Goal: Check status: Check status

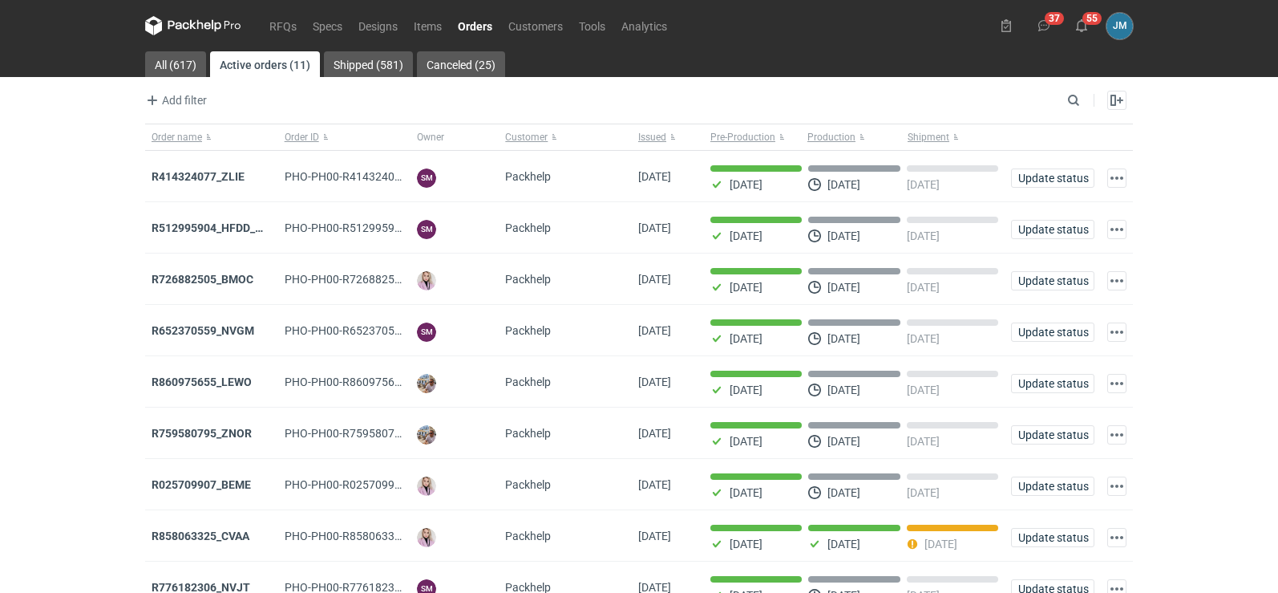
click at [177, 26] on icon at bounding box center [178, 25] width 21 height 9
click at [218, 24] on icon at bounding box center [193, 25] width 96 height 19
click at [171, 31] on icon at bounding box center [193, 25] width 96 height 19
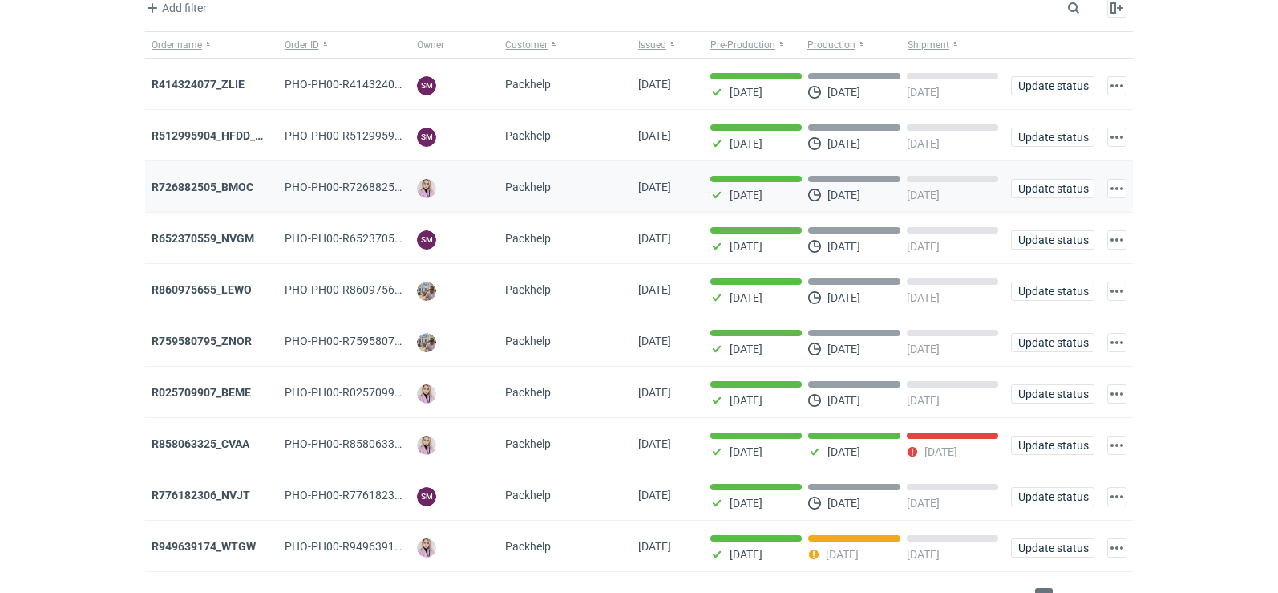
scroll to position [131, 0]
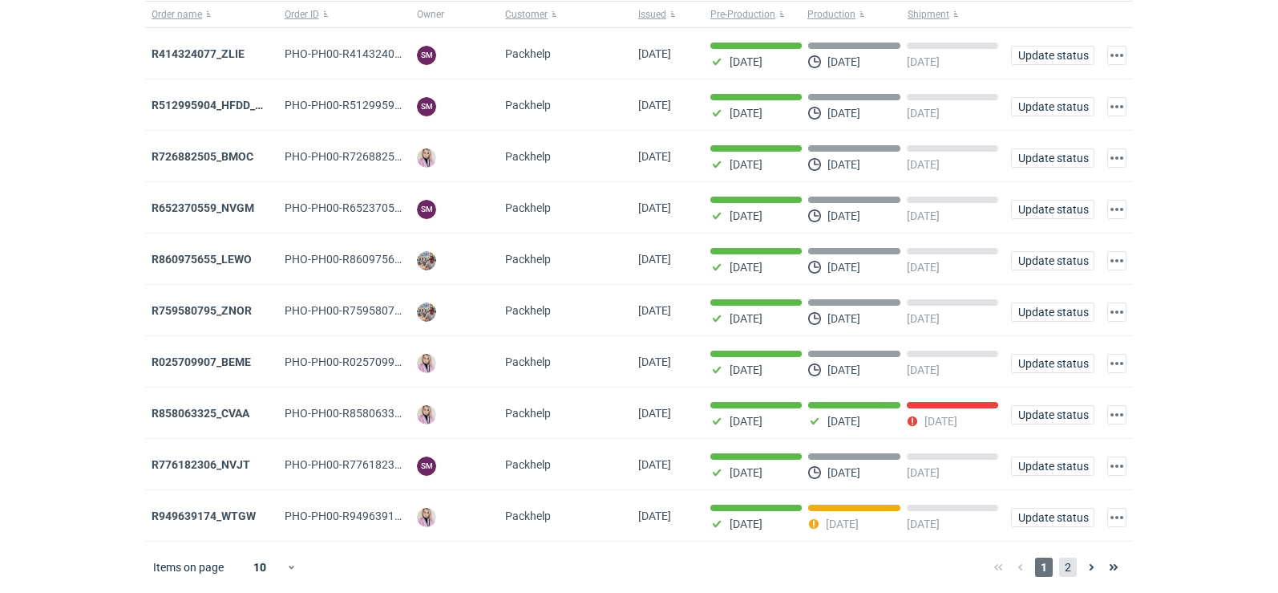
click at [1069, 573] on span "2" at bounding box center [1068, 566] width 18 height 19
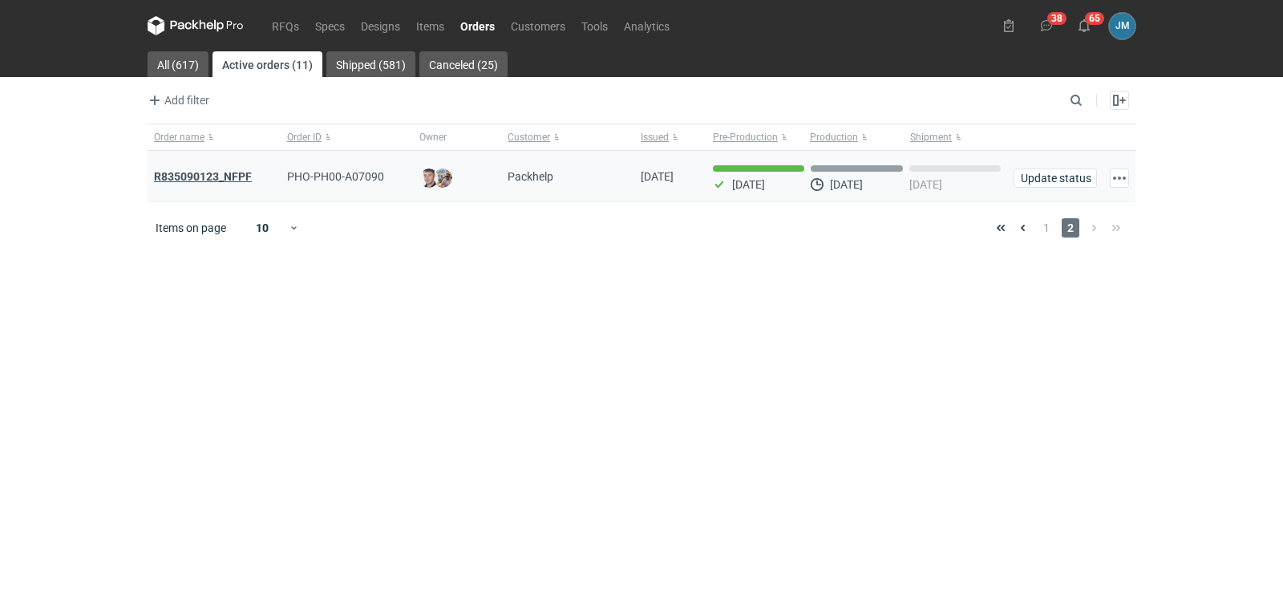
click at [196, 177] on strong "R835090123_NFPF" at bounding box center [203, 176] width 98 height 13
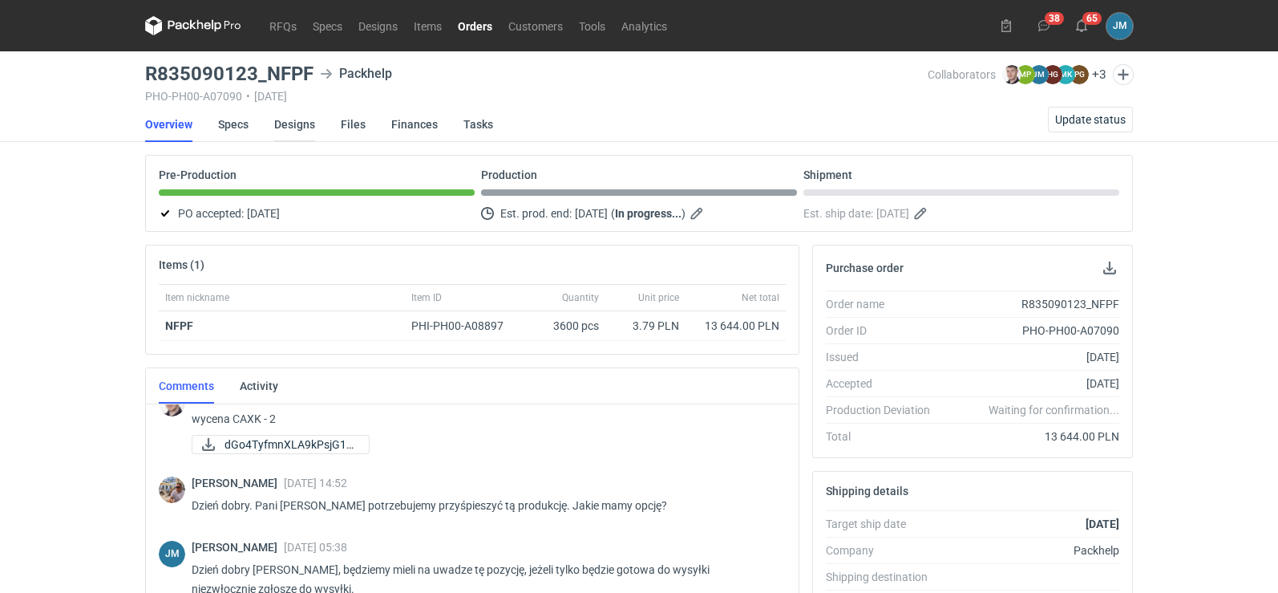
click at [298, 129] on link "Designs" at bounding box center [294, 124] width 41 height 35
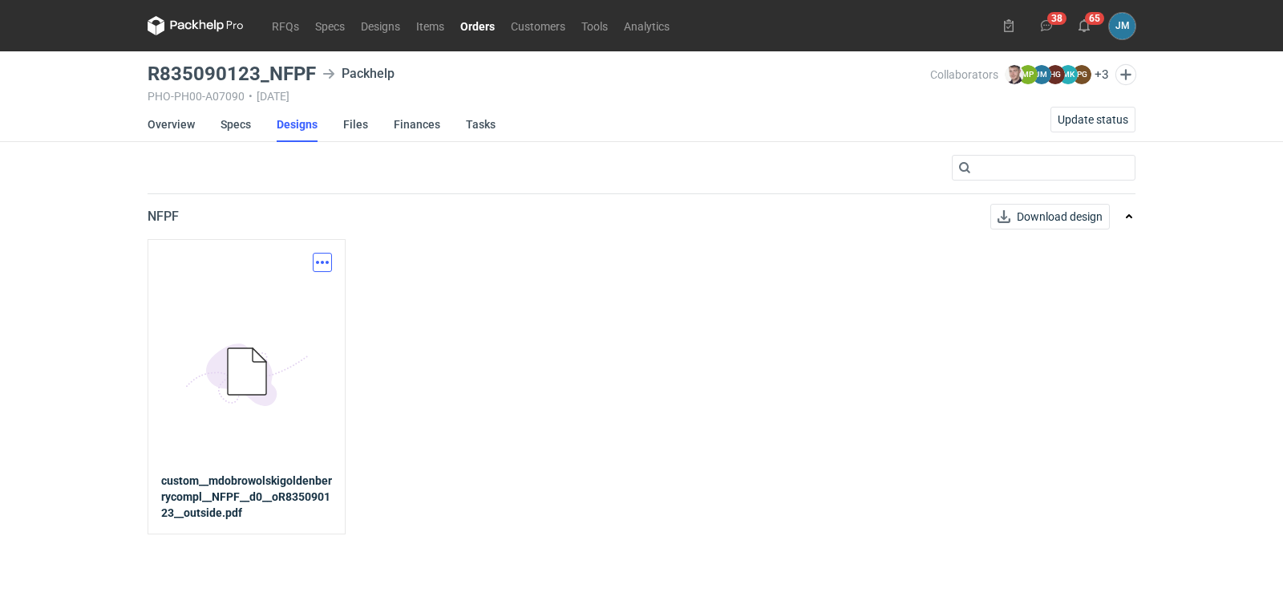
drag, startPoint x: 327, startPoint y: 269, endPoint x: 310, endPoint y: 279, distance: 20.1
click at [327, 269] on button "button" at bounding box center [322, 262] width 19 height 19
click at [286, 294] on link "Download design part" at bounding box center [252, 298] width 148 height 26
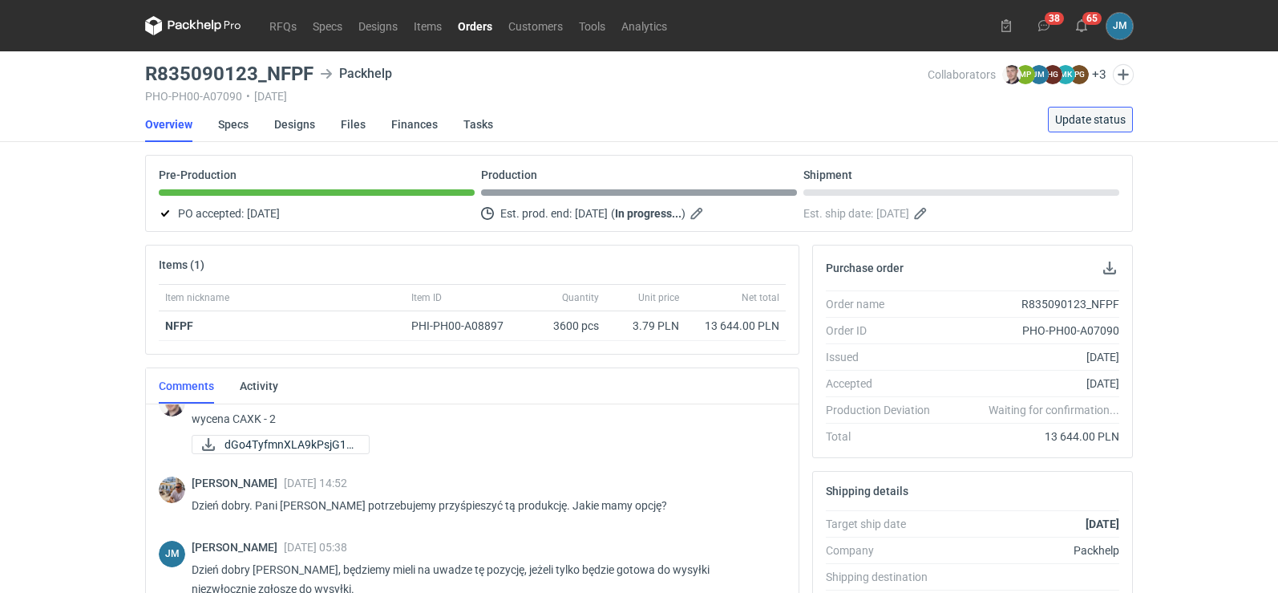
click at [1117, 117] on span "Update status" at bounding box center [1090, 119] width 71 height 11
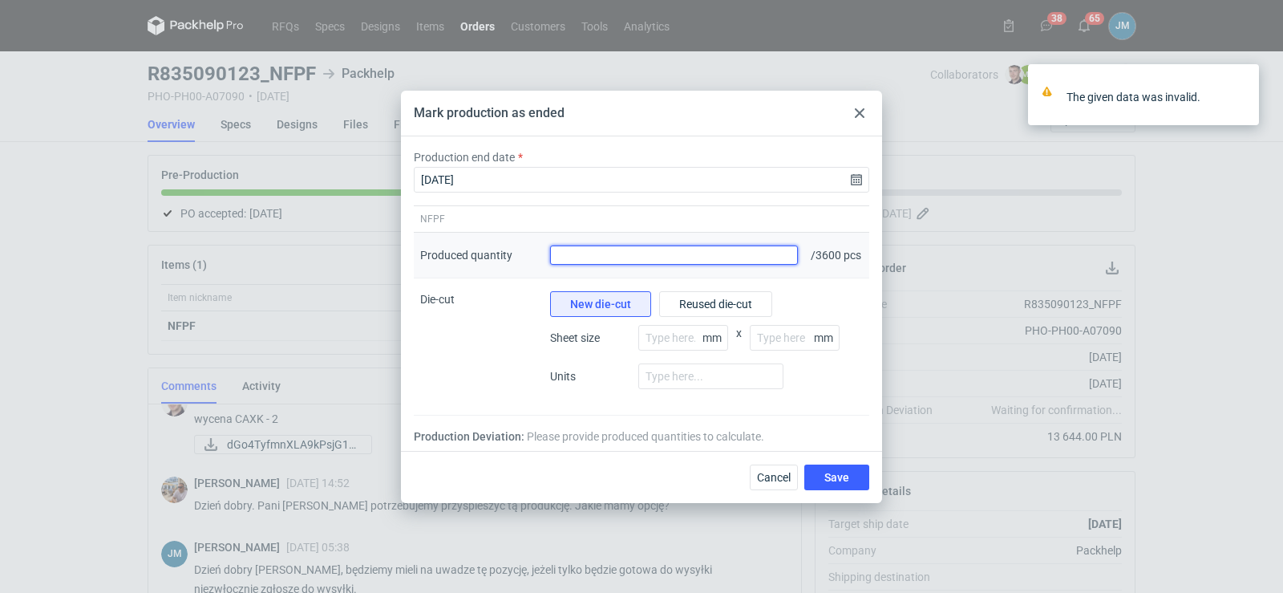
click at [756, 248] on input "Produced quantity" at bounding box center [674, 254] width 248 height 19
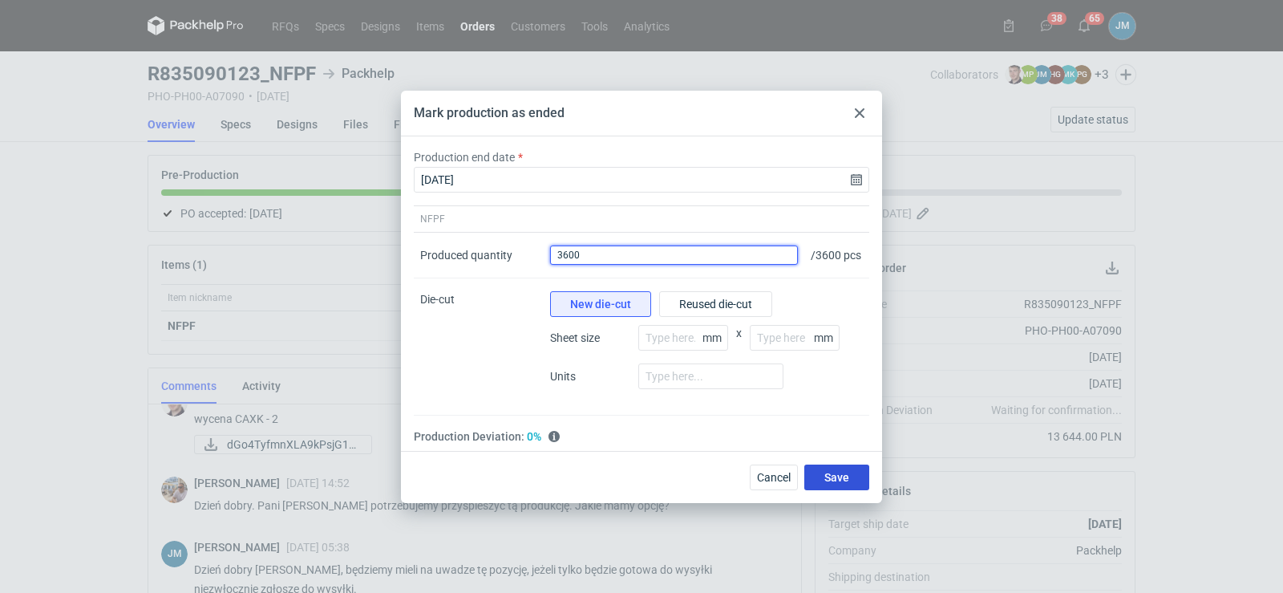
type input "3600"
click at [822, 490] on button "Save" at bounding box center [836, 477] width 65 height 26
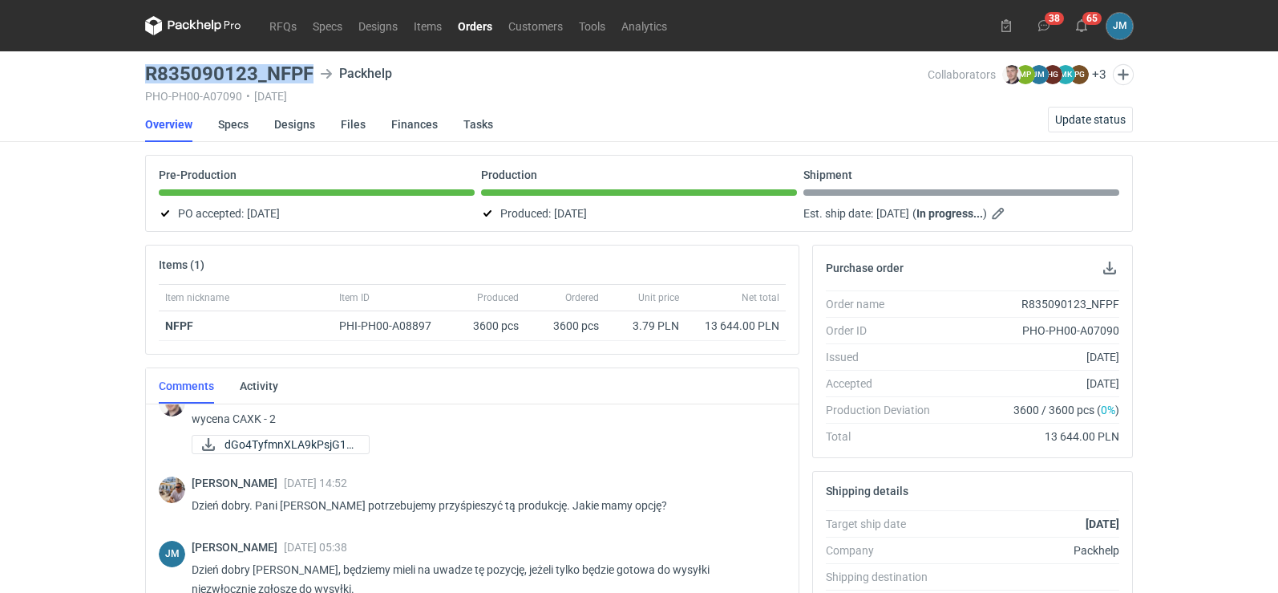
drag, startPoint x: 319, startPoint y: 78, endPoint x: 132, endPoint y: 63, distance: 188.3
click at [132, 63] on div "RFQs Specs Designs Items Orders Customers Tools Analytics 38 65 [PERSON_NAME] […" at bounding box center [639, 296] width 1278 height 593
copy h3 "R835090123_NFPF"
click at [204, 26] on icon at bounding box center [193, 25] width 96 height 19
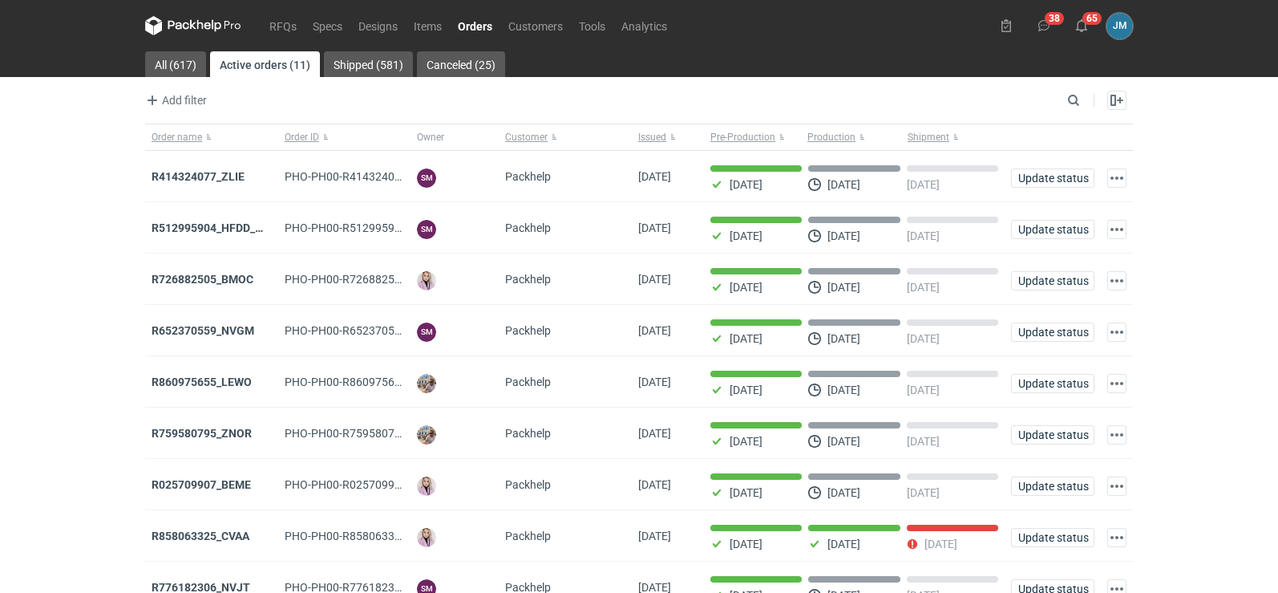
scroll to position [131, 0]
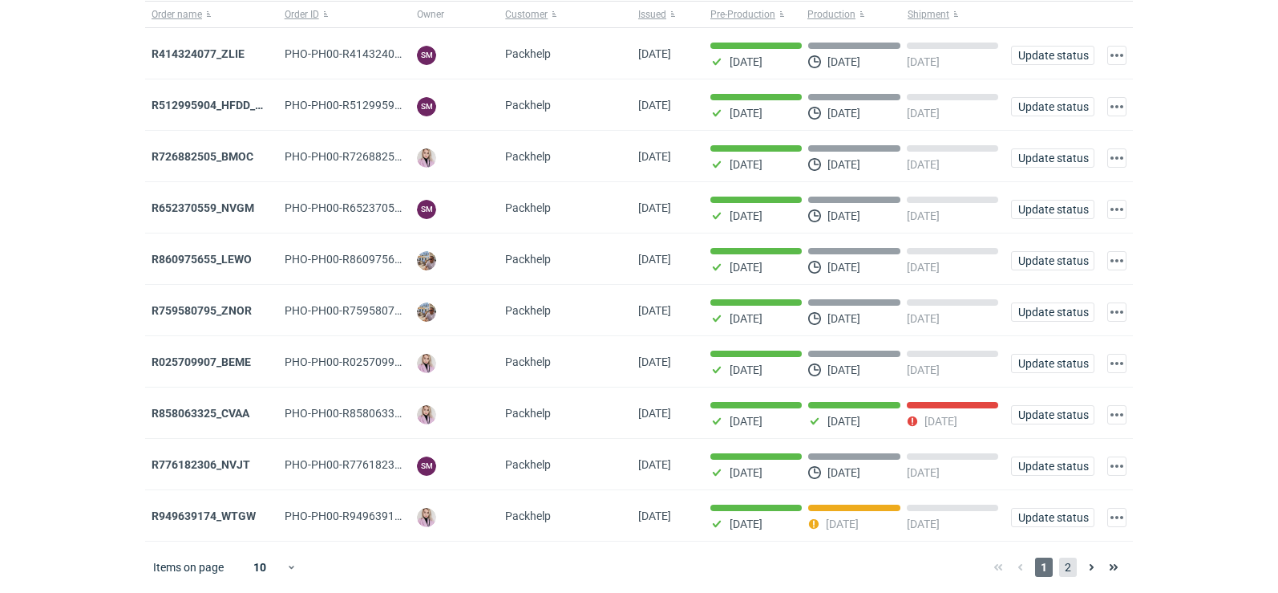
click at [1065, 565] on span "2" at bounding box center [1068, 566] width 18 height 19
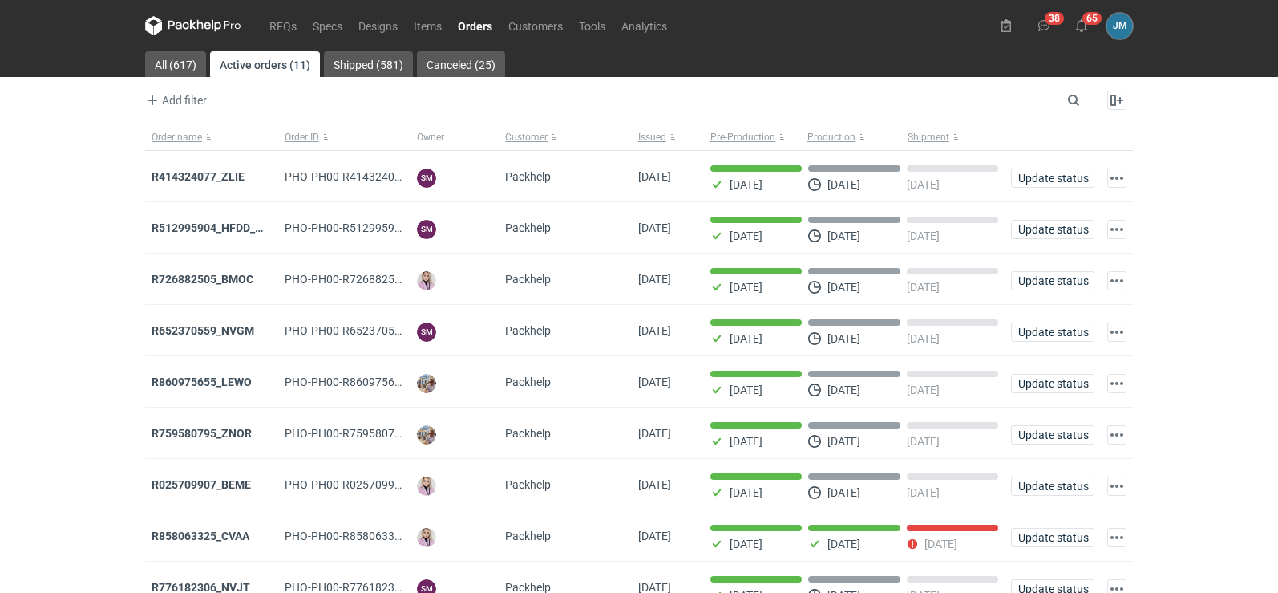
click at [188, 27] on icon at bounding box center [178, 25] width 21 height 9
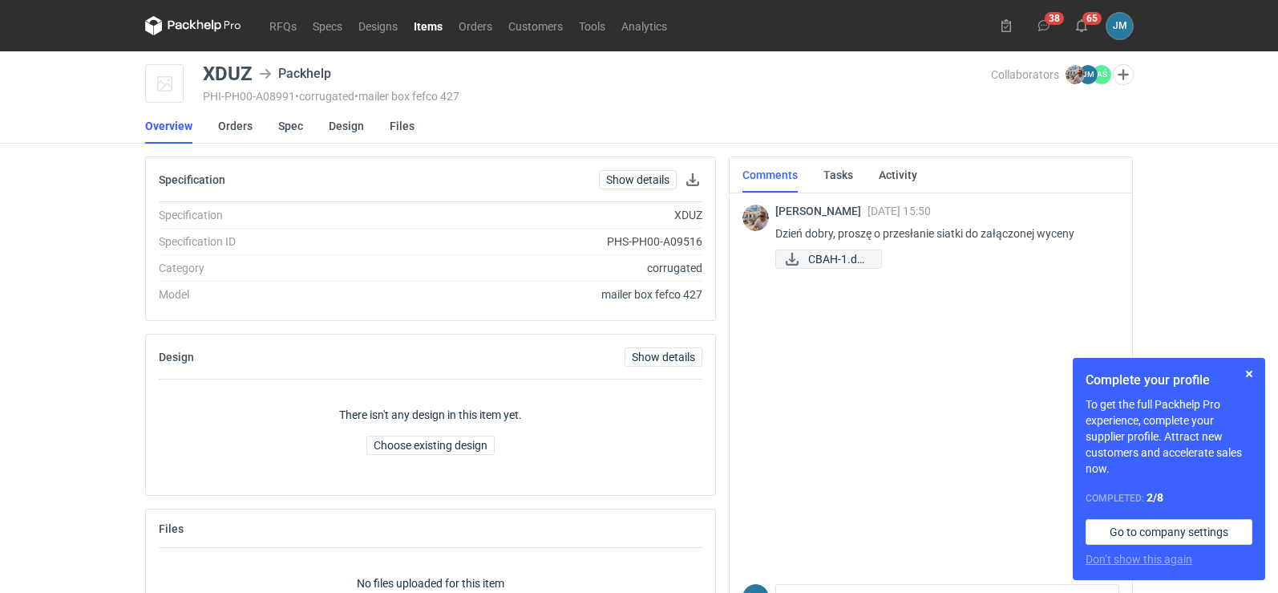
click at [812, 277] on div "Michał Palasek 28 Aug 2025 15:50 Dzień dobry, proszę o przesłanie siatki do zał…" at bounding box center [931, 235] width 377 height 91
click at [805, 258] on link "CBAH-1.docx" at bounding box center [829, 258] width 107 height 19
click at [283, 128] on link "Spec" at bounding box center [290, 125] width 25 height 35
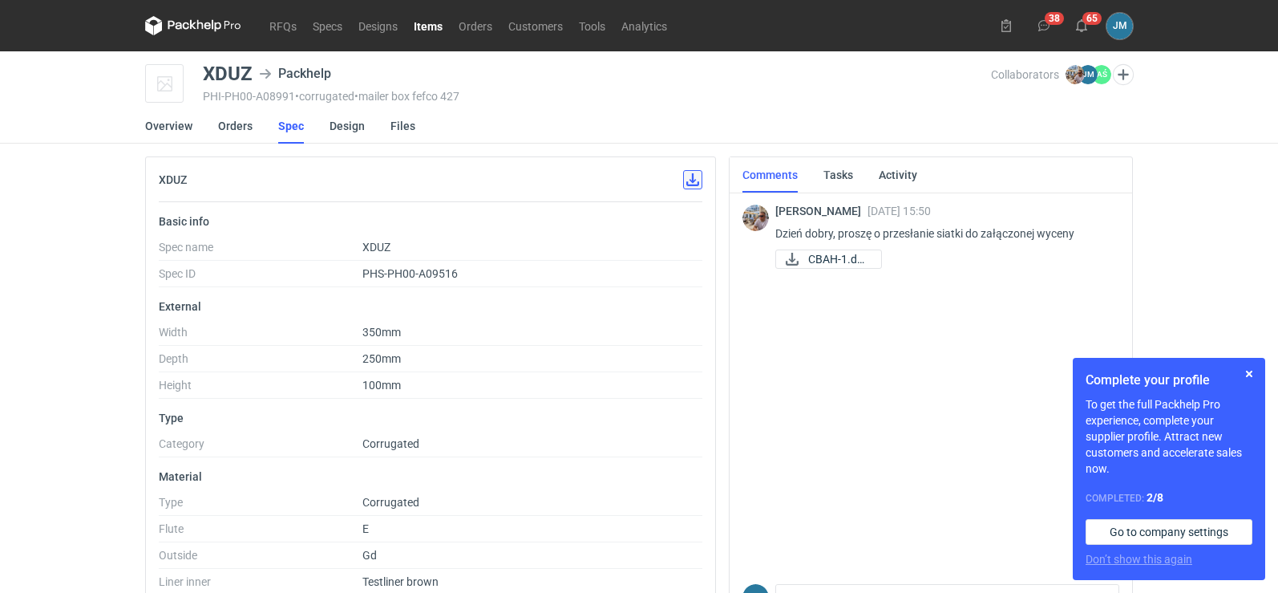
click at [691, 183] on button "button" at bounding box center [692, 179] width 19 height 19
drag, startPoint x: 201, startPoint y: 74, endPoint x: 255, endPoint y: 61, distance: 55.2
click at [255, 61] on main "XDUZ Packhelp PHI-PH00-A08991 • corrugated • mailer box fefco 427 Collaborators…" at bounding box center [639, 492] width 1001 height 883
copy div "XDUZ"
click at [212, 22] on icon at bounding box center [193, 25] width 96 height 19
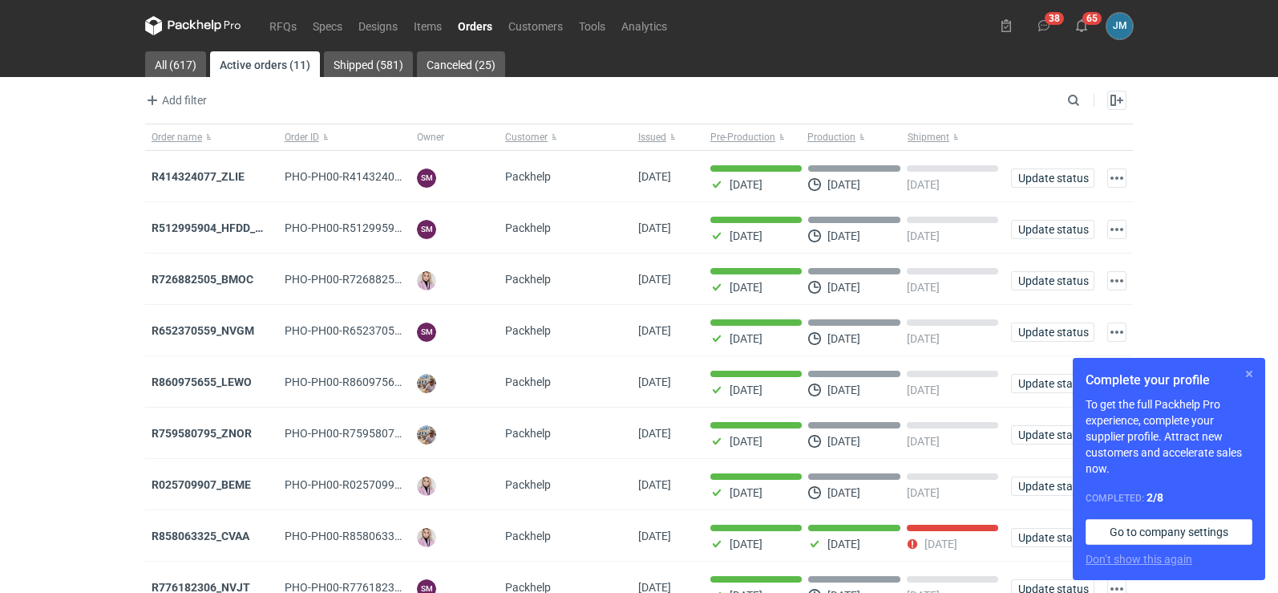
click at [1245, 376] on button "button" at bounding box center [1249, 373] width 19 height 19
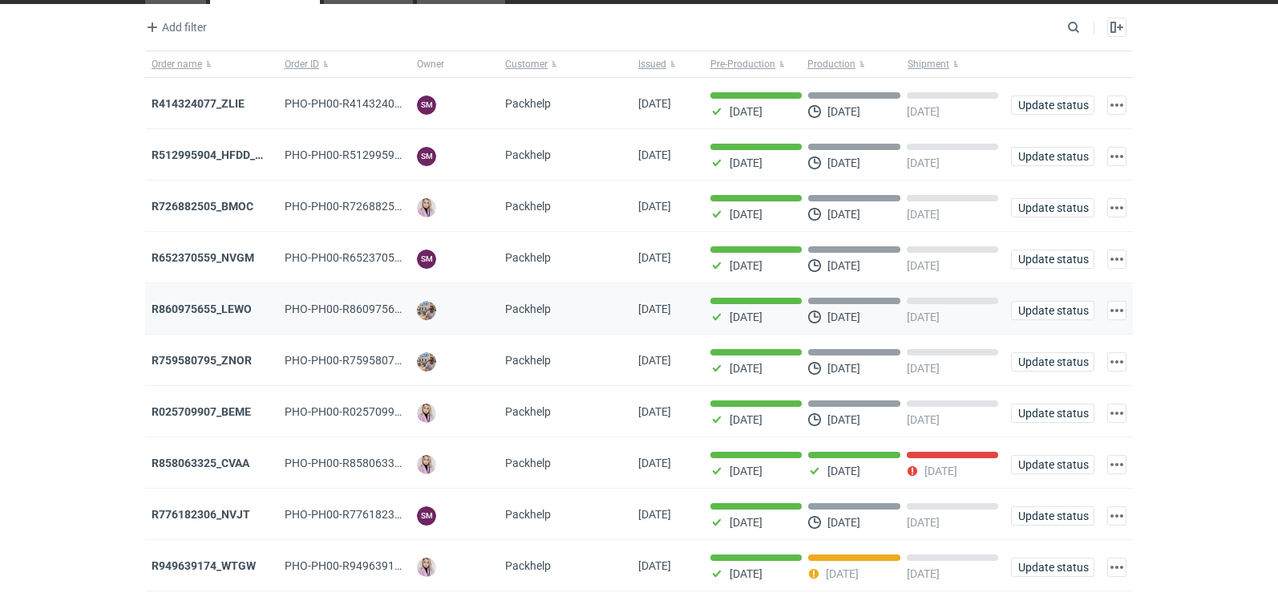
scroll to position [131, 0]
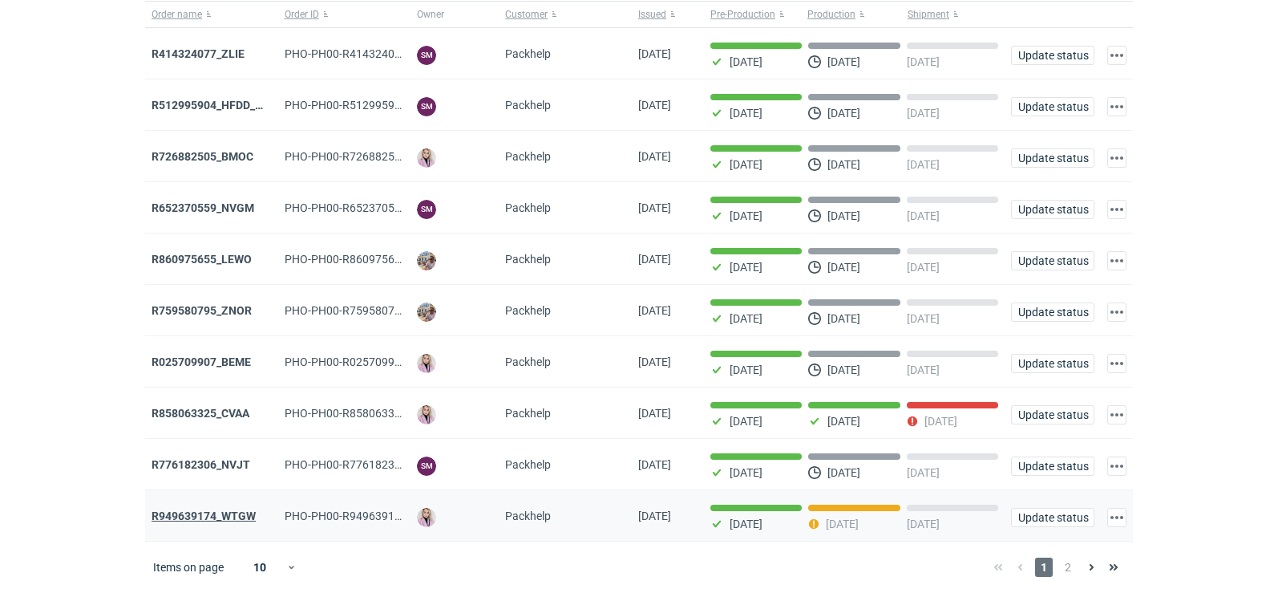
click at [241, 520] on strong "R949639174_WTGW" at bounding box center [204, 515] width 104 height 13
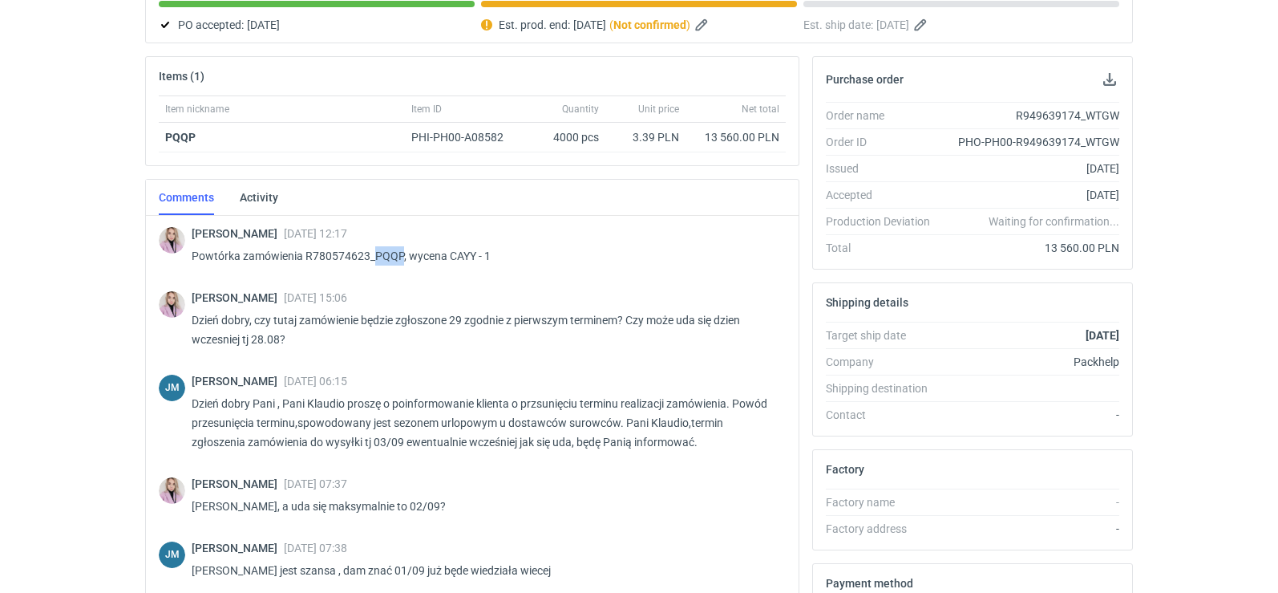
drag, startPoint x: 400, startPoint y: 254, endPoint x: 374, endPoint y: 257, distance: 26.7
click at [374, 257] on p "Powtórka zamówienia R780574623_PQQP, wycena CAYY - 1" at bounding box center [482, 255] width 581 height 19
copy p "PQQP"
drag, startPoint x: 448, startPoint y: 258, endPoint x: 479, endPoint y: 256, distance: 30.6
click at [479, 256] on p "Powtórka zamówienia R780574623_PQQP, wycena CAYY - 1" at bounding box center [482, 255] width 581 height 19
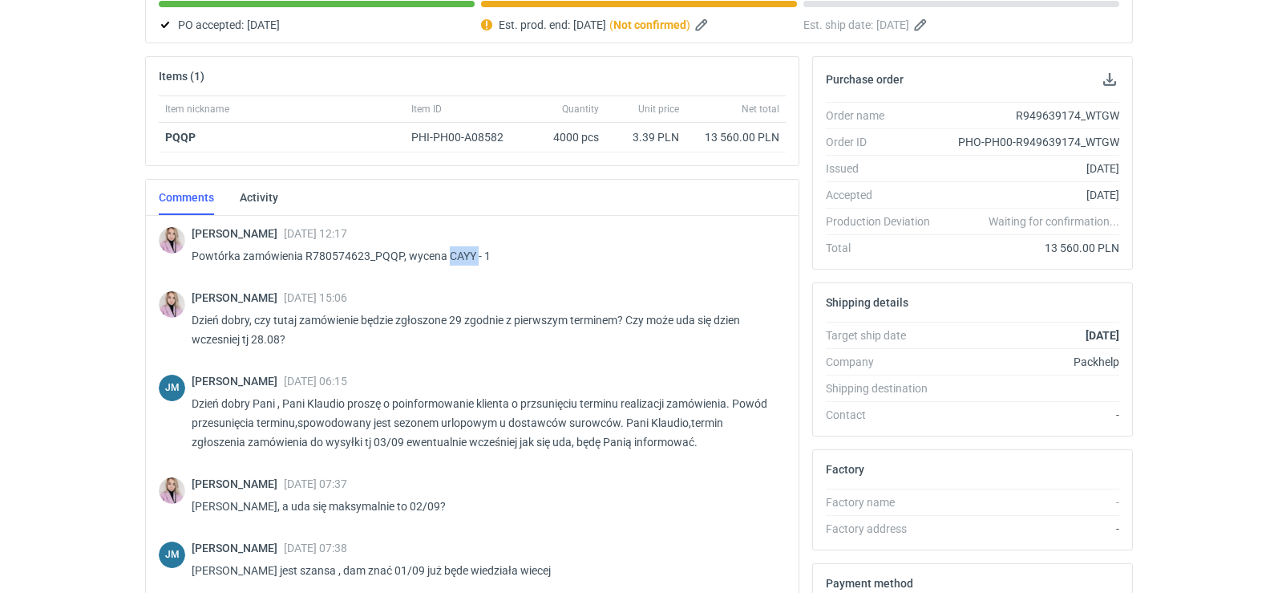
copy p "CAYY"
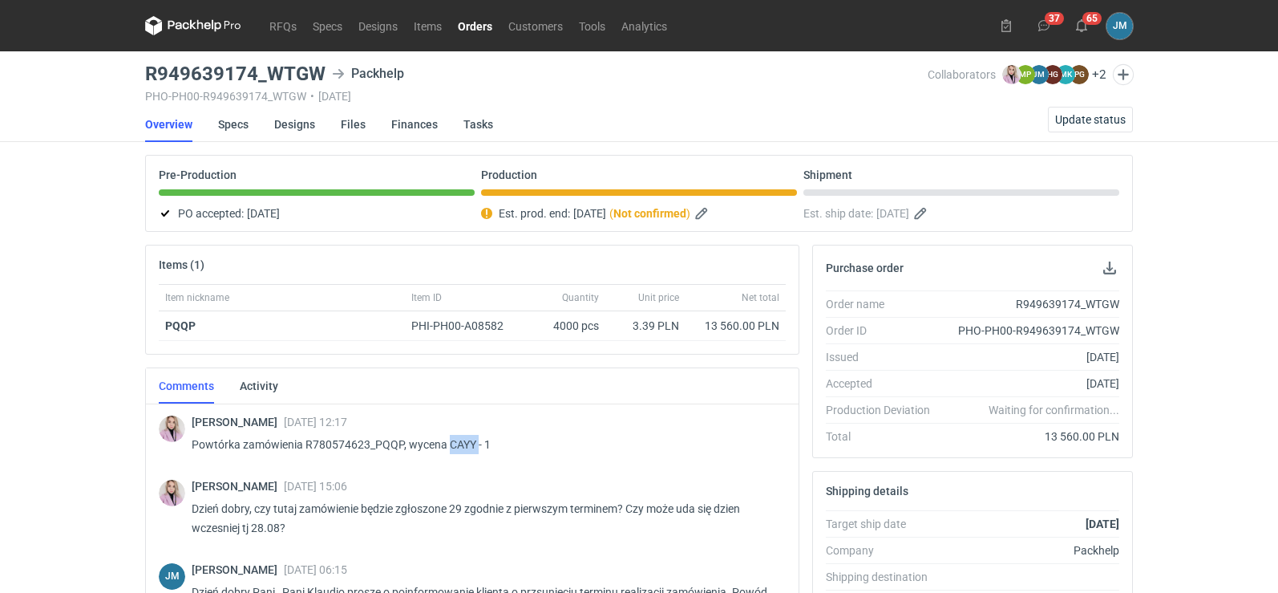
click at [213, 26] on icon at bounding box center [217, 26] width 10 height 12
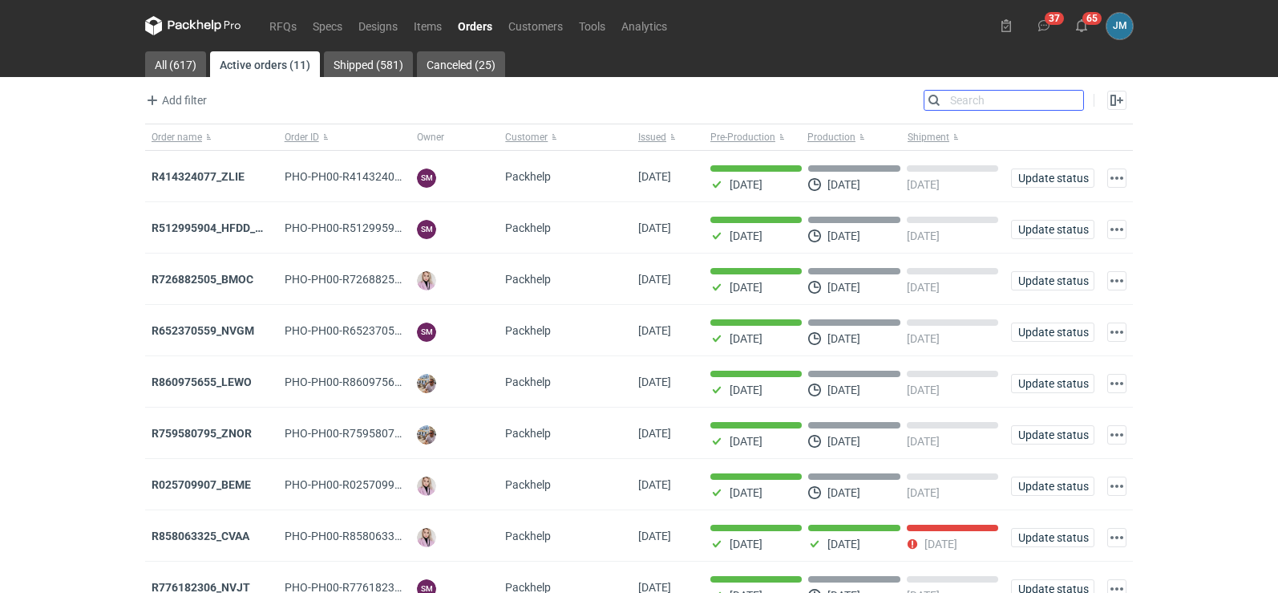
click at [1074, 106] on input "Search" at bounding box center [1004, 100] width 159 height 19
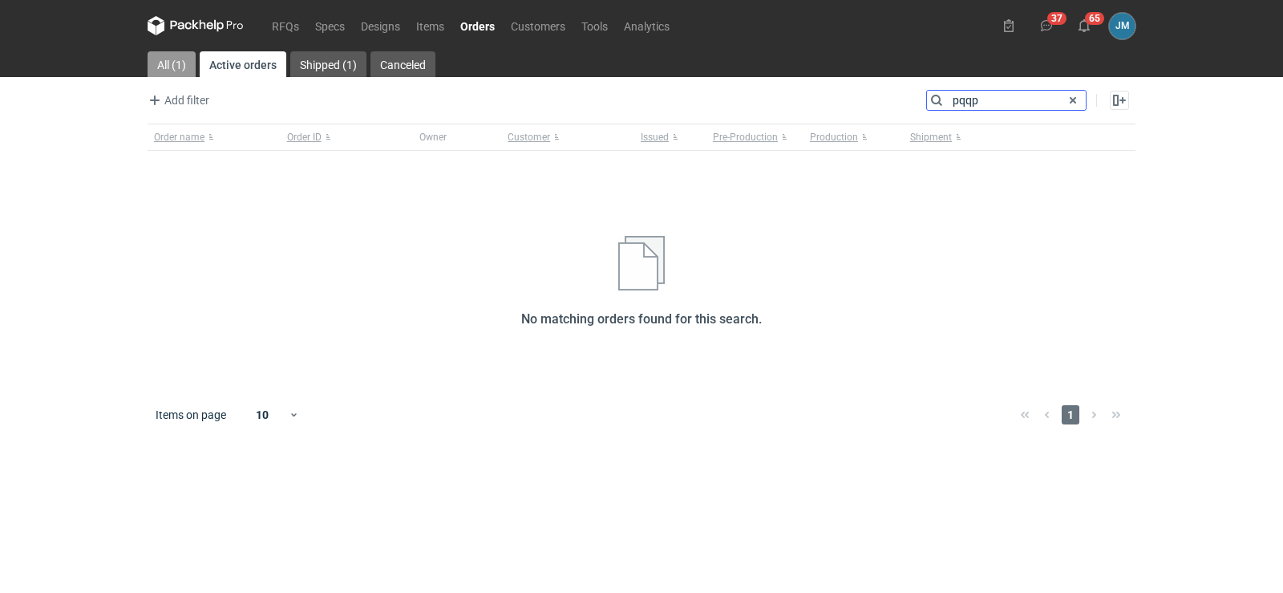
type input "pqqp"
click at [155, 63] on link "All (1)" at bounding box center [172, 64] width 48 height 26
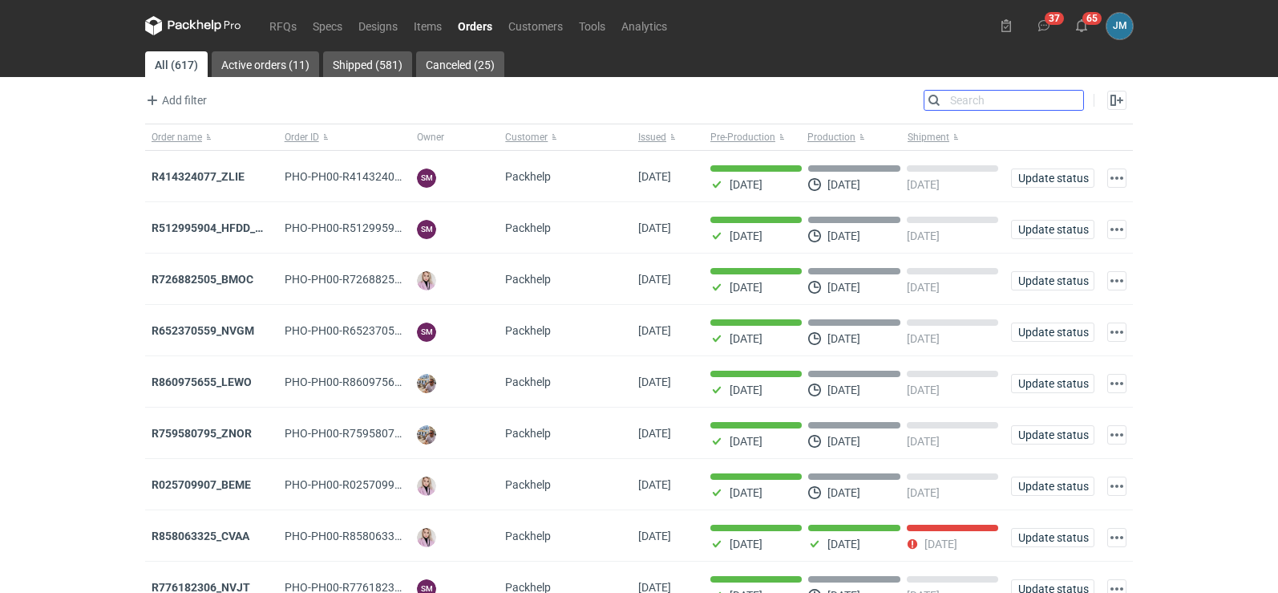
click at [993, 104] on input "Search" at bounding box center [1004, 100] width 159 height 19
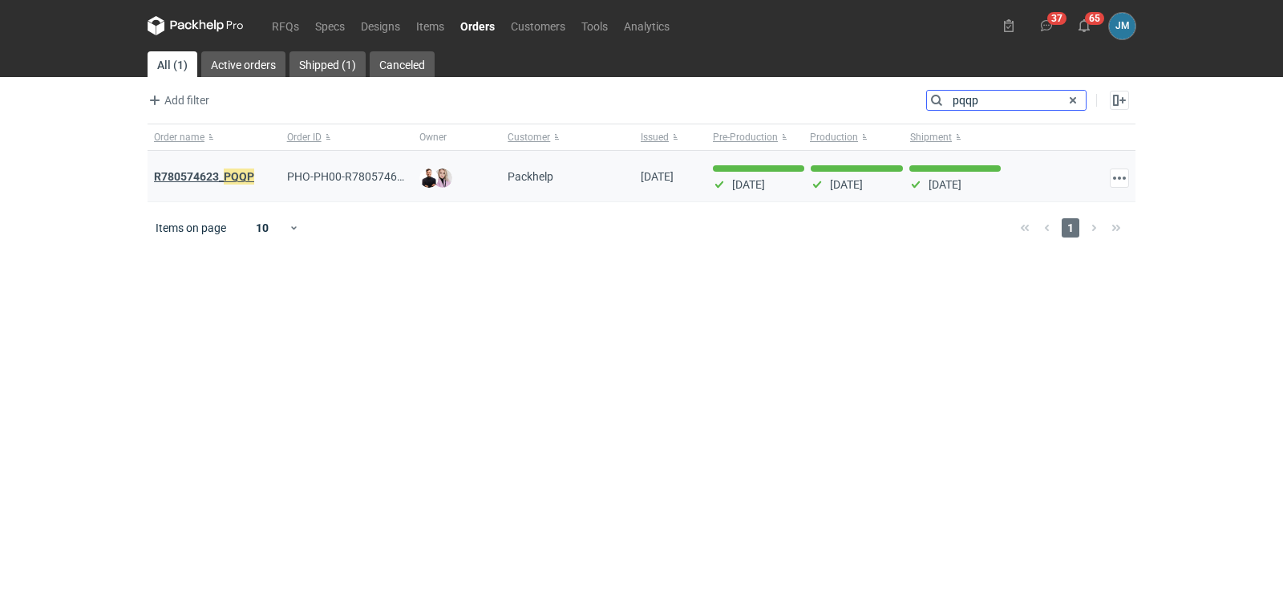
type input "pqqp"
click at [164, 170] on strong "R780574623_ PQQP" at bounding box center [204, 177] width 100 height 18
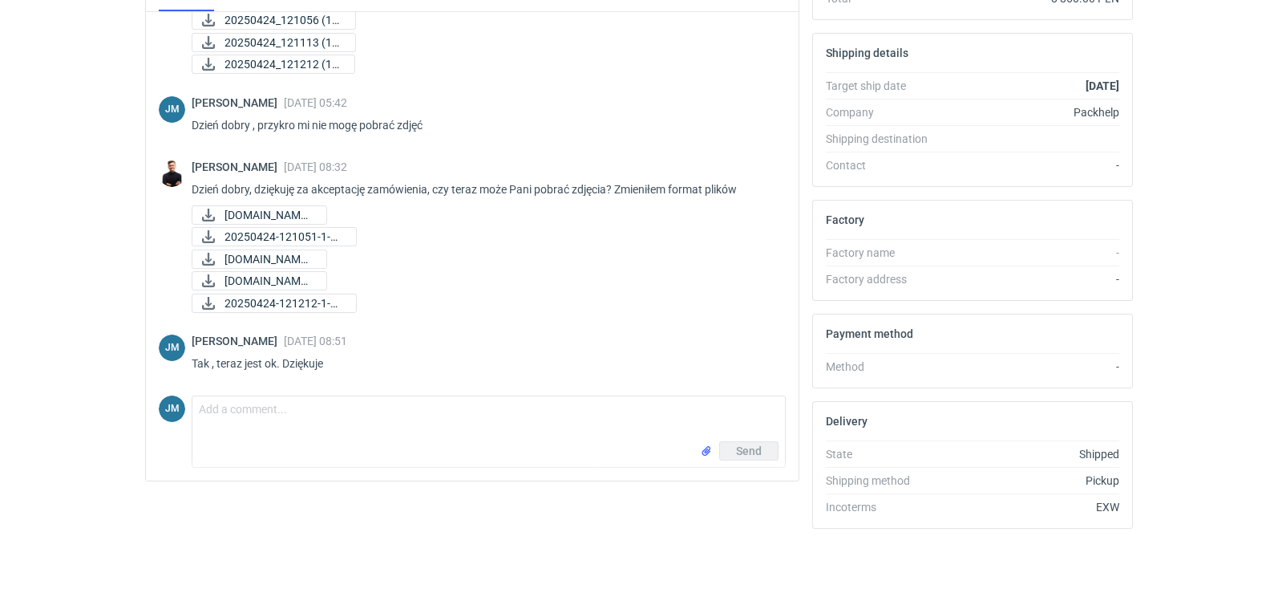
scroll to position [117, 0]
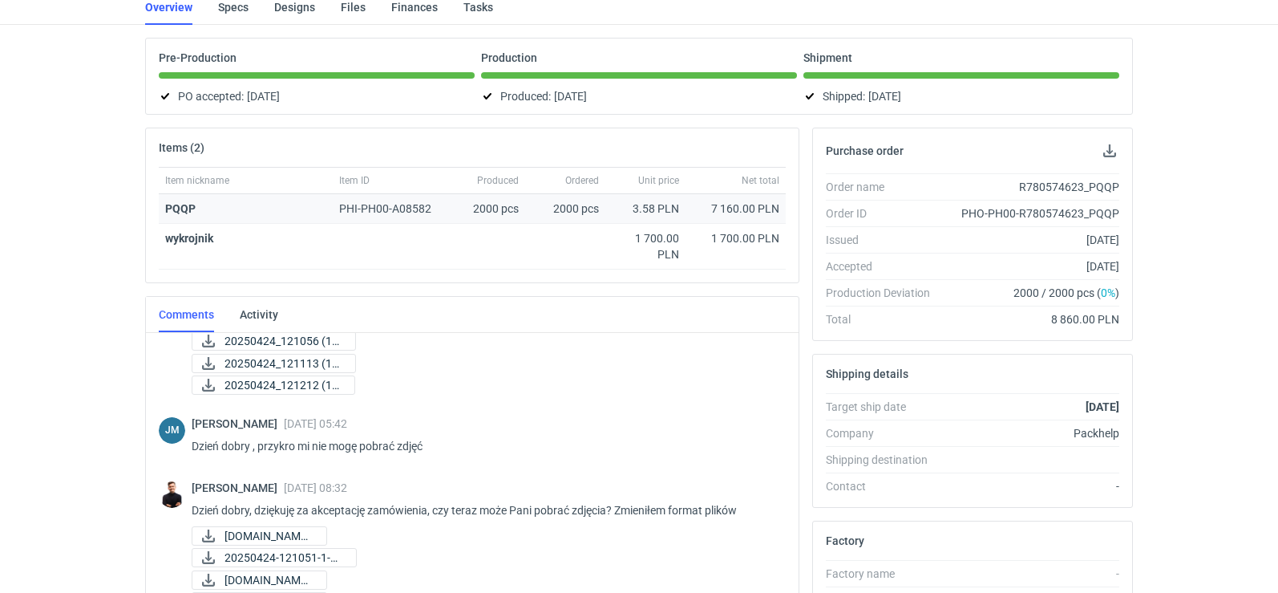
click at [188, 213] on strong "PQQP" at bounding box center [180, 208] width 30 height 13
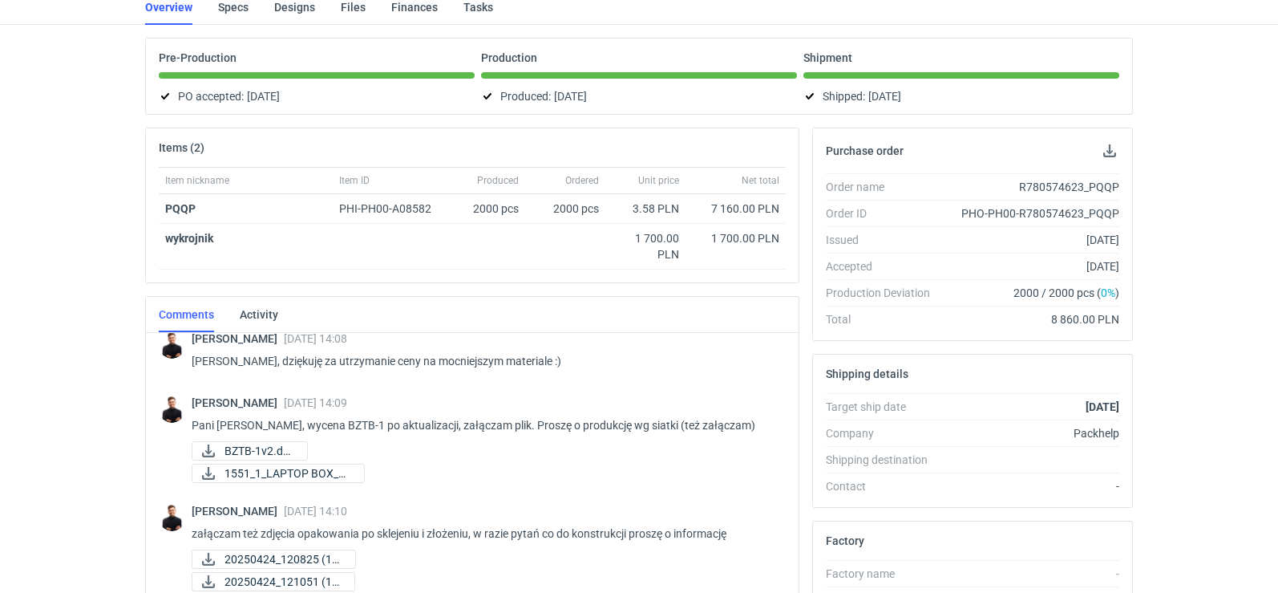
scroll to position [0, 0]
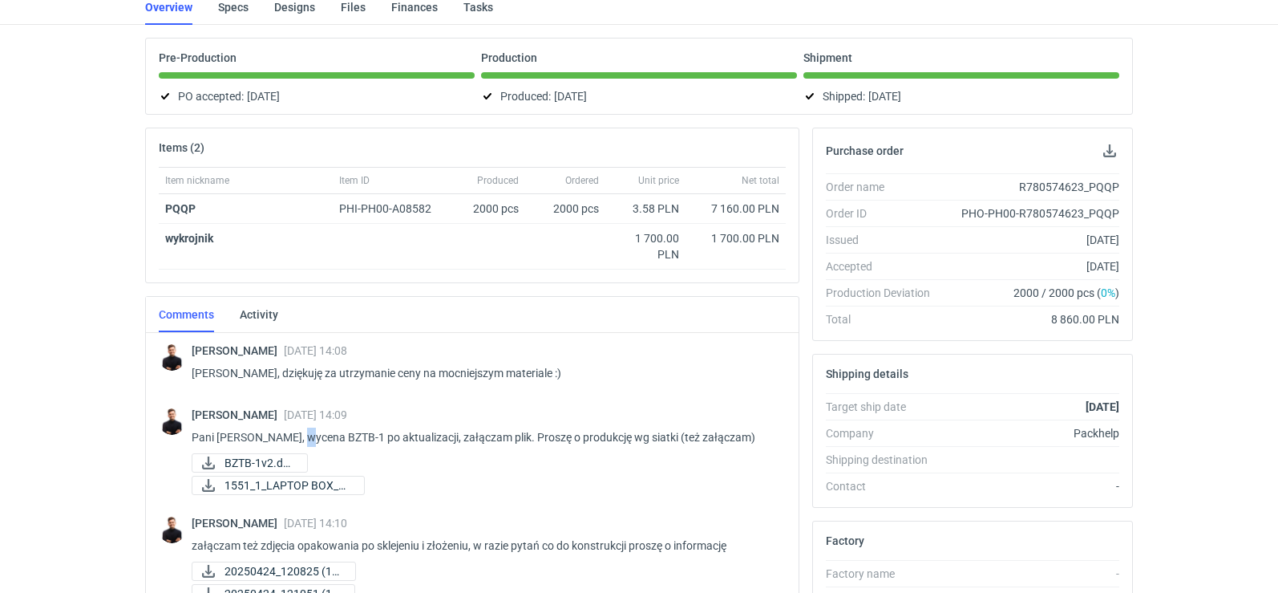
click at [306, 440] on p "Pani Joanno, wycena BZTB-1 po aktualizacji, załączam plik. Proszę o produkcję w…" at bounding box center [482, 436] width 581 height 19
click at [245, 466] on span "BZTB-1v2.docx" at bounding box center [260, 463] width 70 height 18
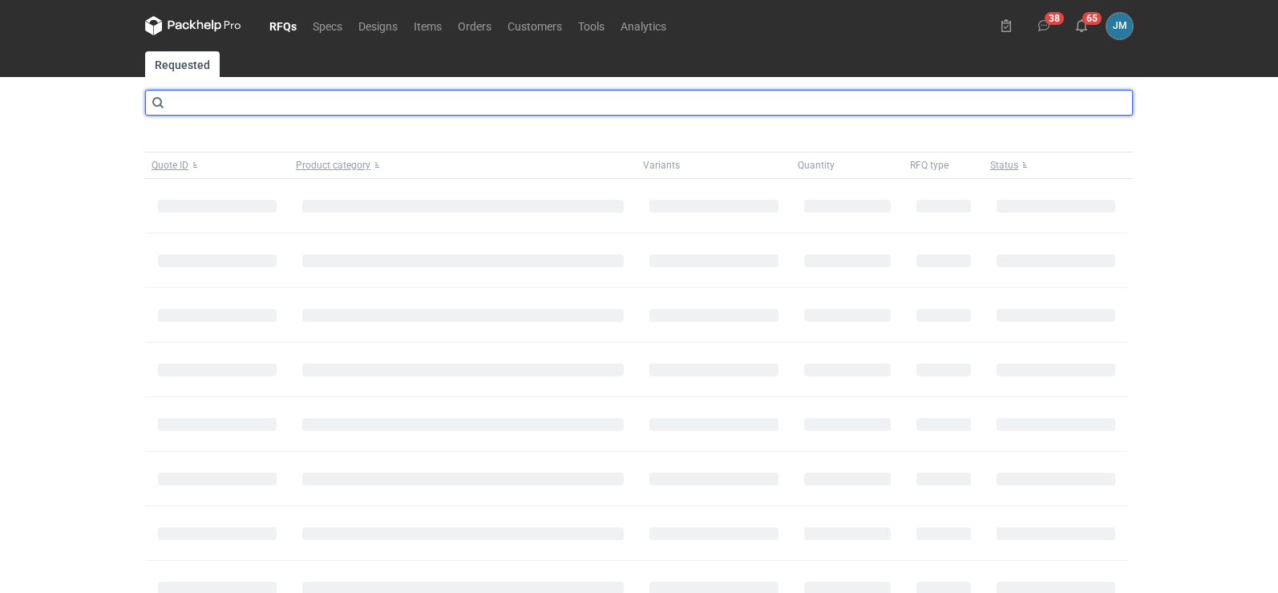
click at [265, 104] on input "text" at bounding box center [639, 103] width 988 height 26
type input "CAYY"
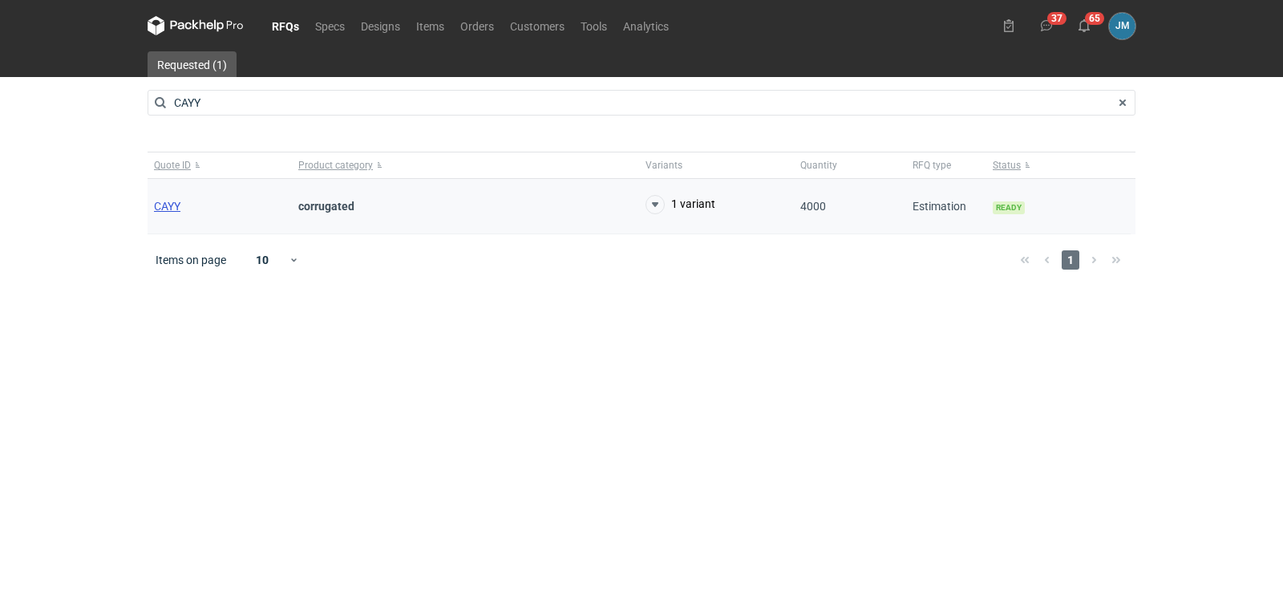
click at [176, 204] on span "CAYY" at bounding box center [167, 206] width 26 height 13
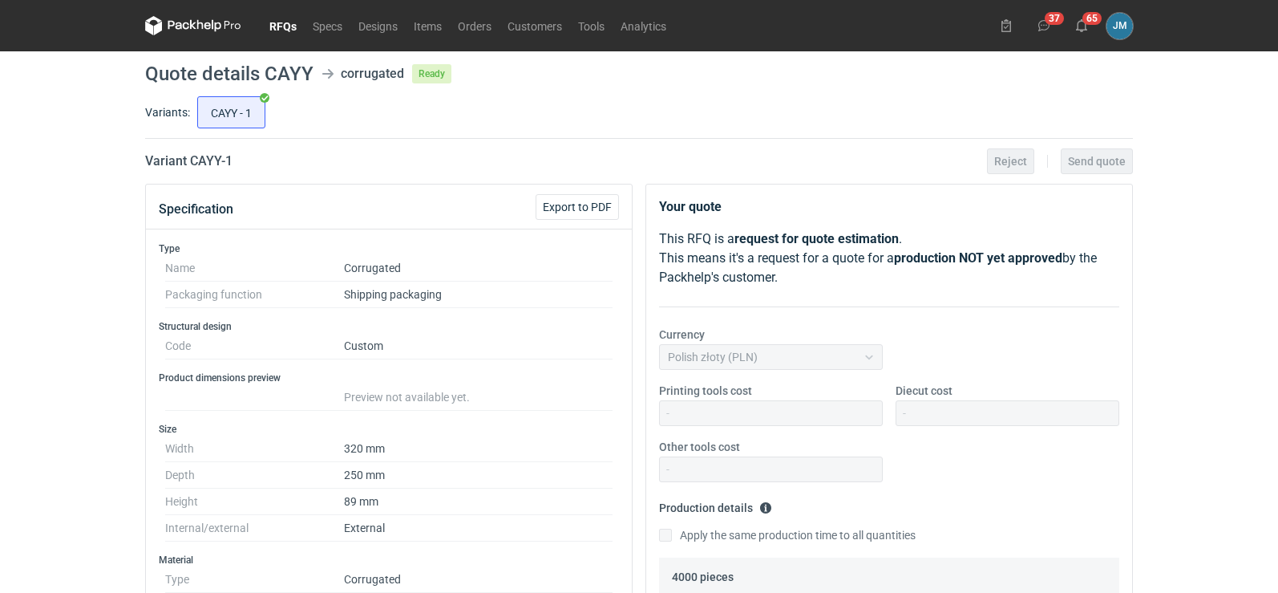
scroll to position [780, 0]
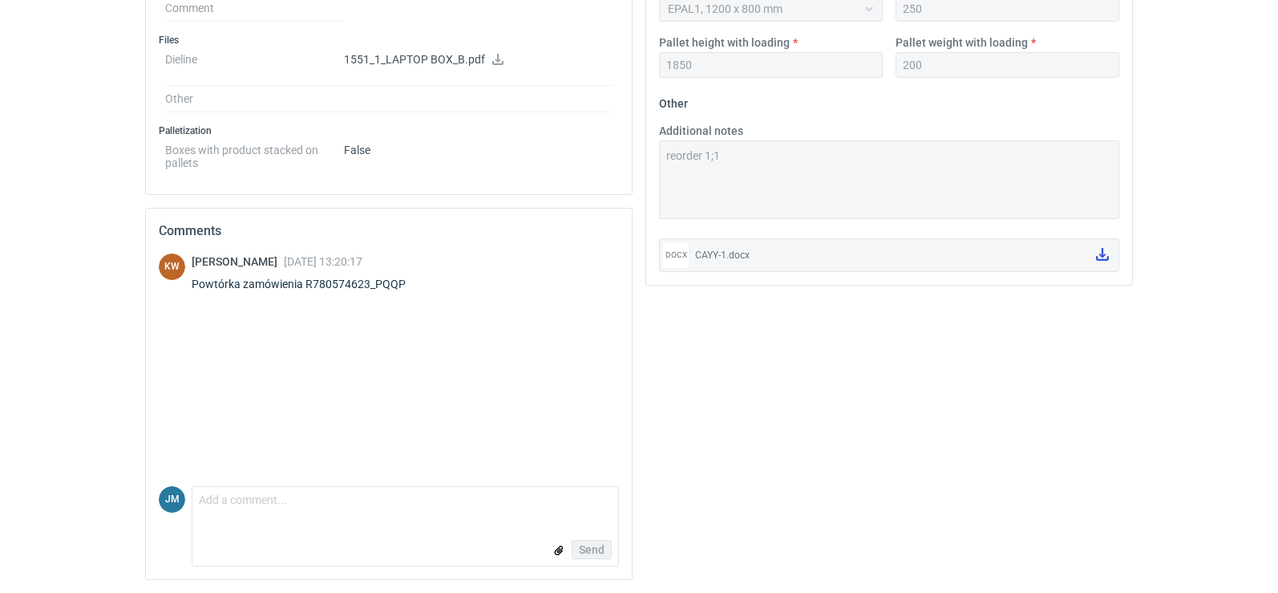
click at [1104, 264] on link at bounding box center [1103, 254] width 26 height 27
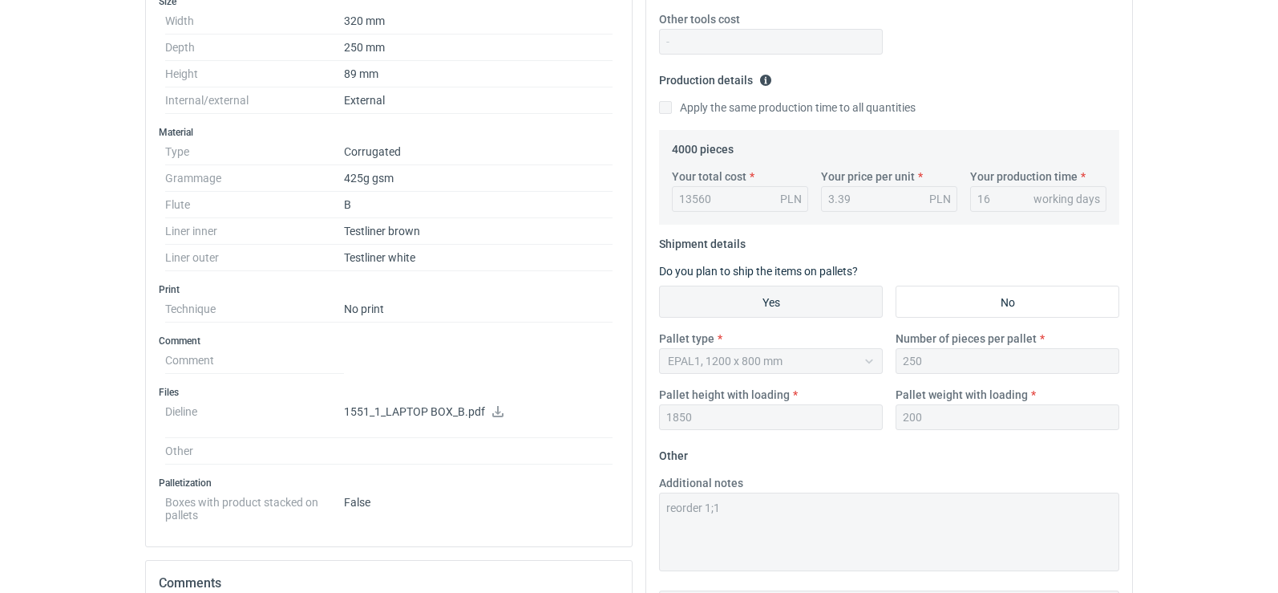
scroll to position [0, 0]
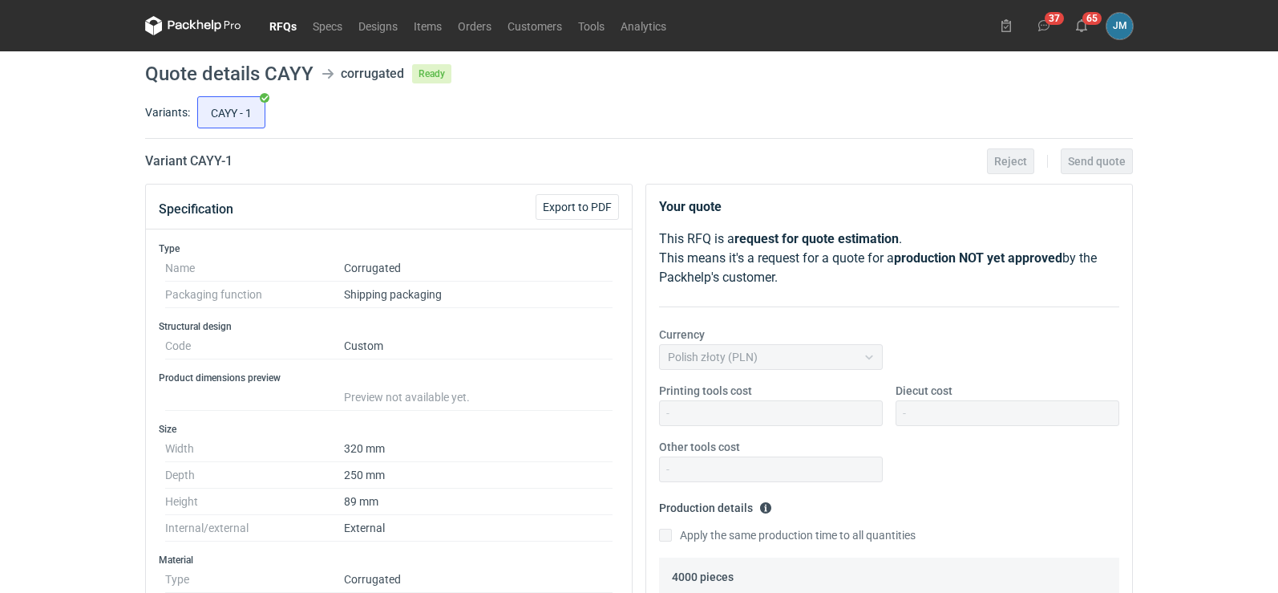
click at [269, 22] on link "RFQs" at bounding box center [282, 25] width 43 height 19
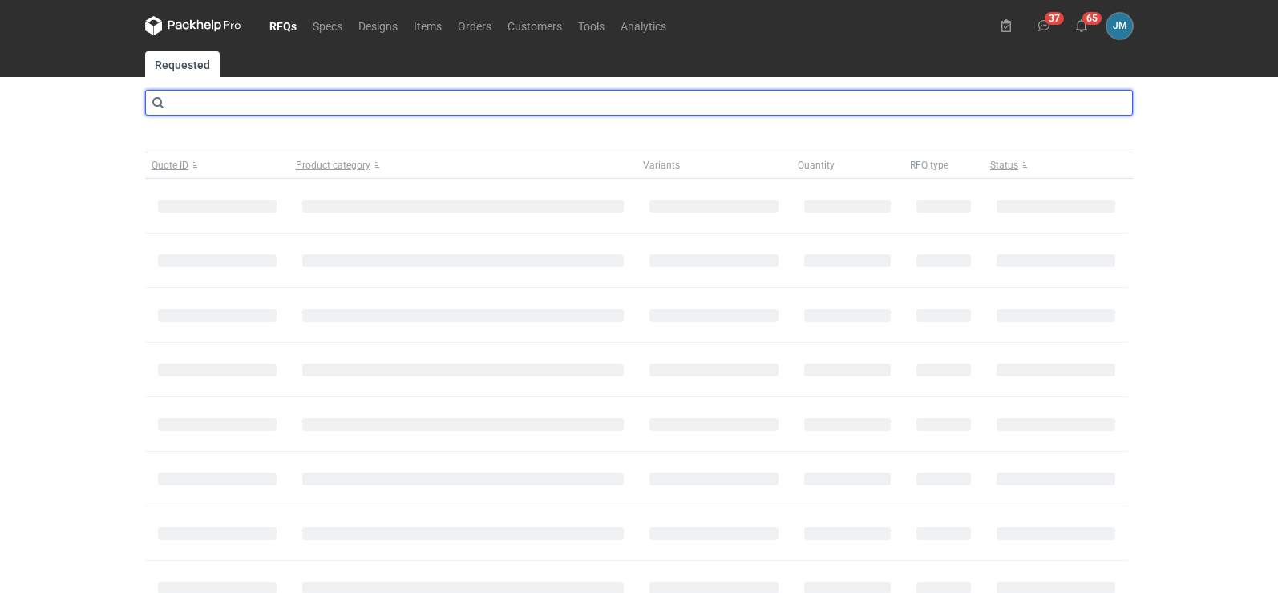
click at [259, 105] on input "text" at bounding box center [639, 103] width 988 height 26
